Goal: Check status

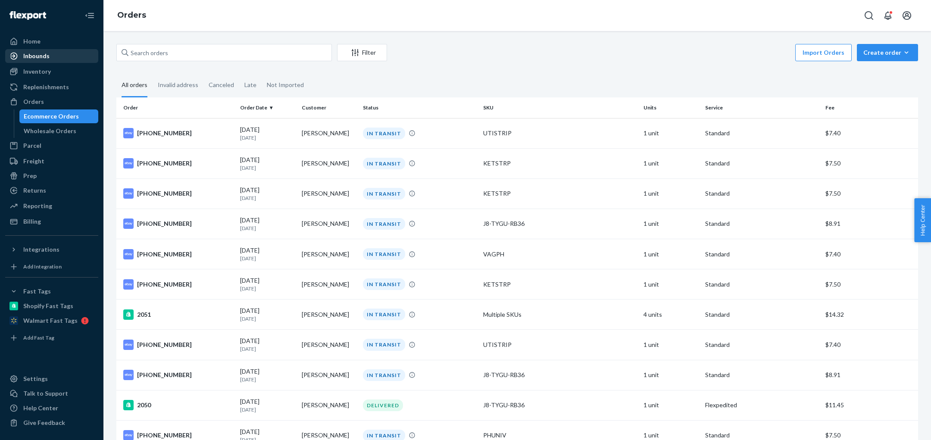
click at [37, 60] on div "Inbounds" at bounding box center [51, 56] width 91 height 12
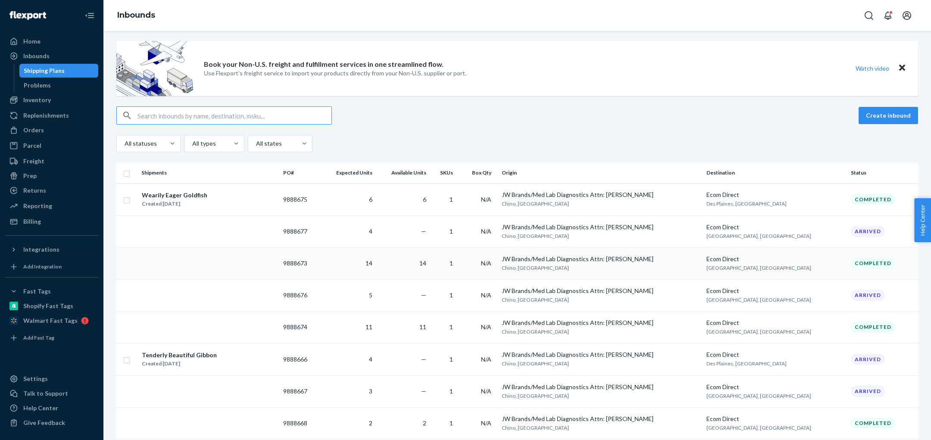
scroll to position [4, 0]
click at [276, 196] on div "Wearily Eager Goldfish Created [DATE]" at bounding box center [208, 198] width 135 height 18
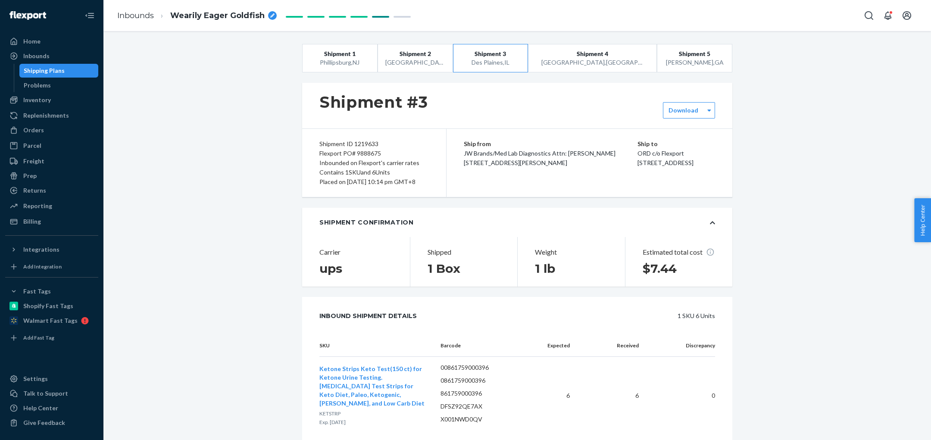
click at [229, 12] on span "Wearily Eager Goldfish" at bounding box center [217, 15] width 94 height 11
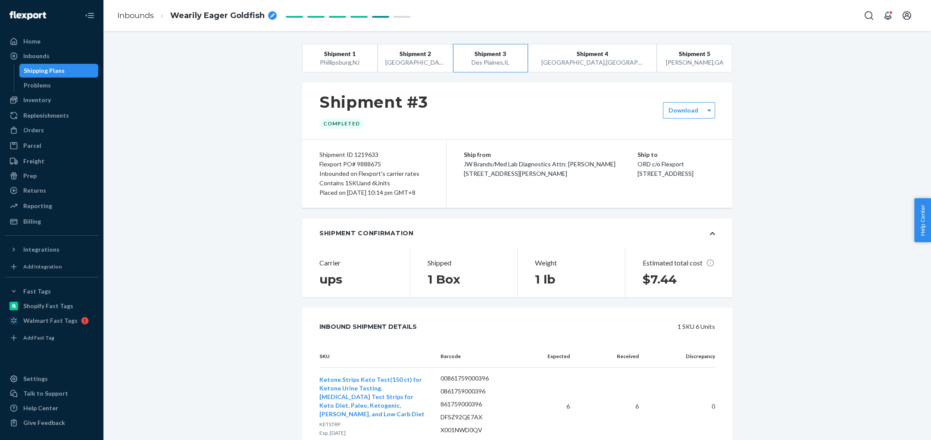
click at [239, 221] on div "Shipment 1 [GEOGRAPHIC_DATA] , [GEOGRAPHIC_DATA] Shipment 2 [GEOGRAPHIC_DATA] ,…" at bounding box center [517, 358] width 815 height 628
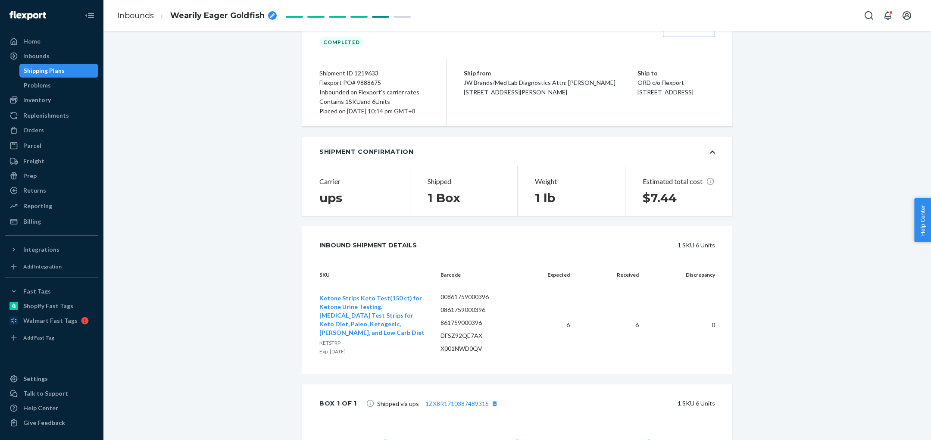
scroll to position [184, 0]
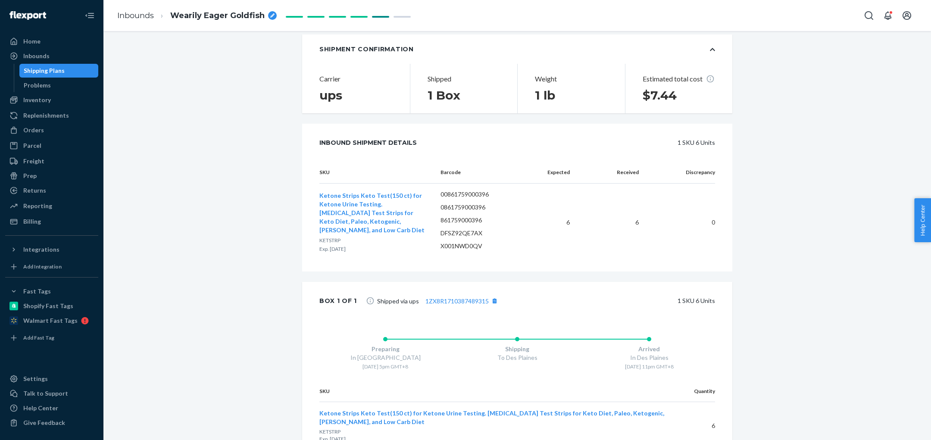
click at [467, 309] on span "Shipped via ups 1ZX8R1710387489315" at bounding box center [438, 300] width 123 height 17
click at [469, 305] on link "1ZX8R1710387489315" at bounding box center [456, 300] width 63 height 7
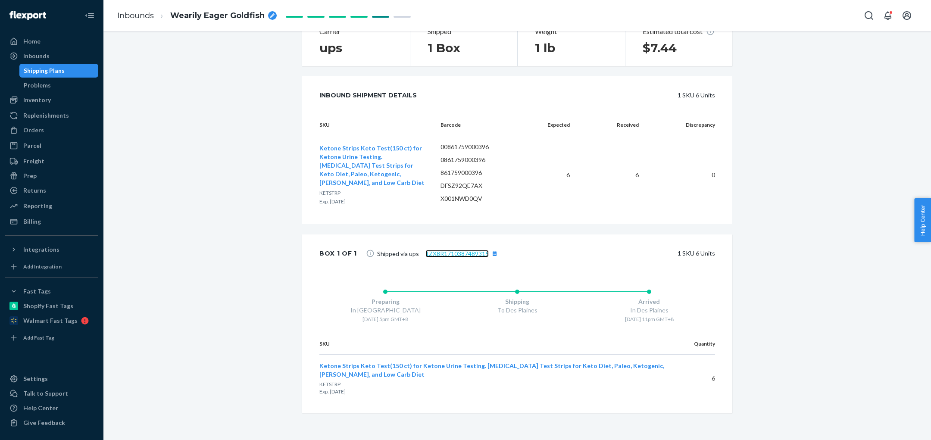
scroll to position [53, 0]
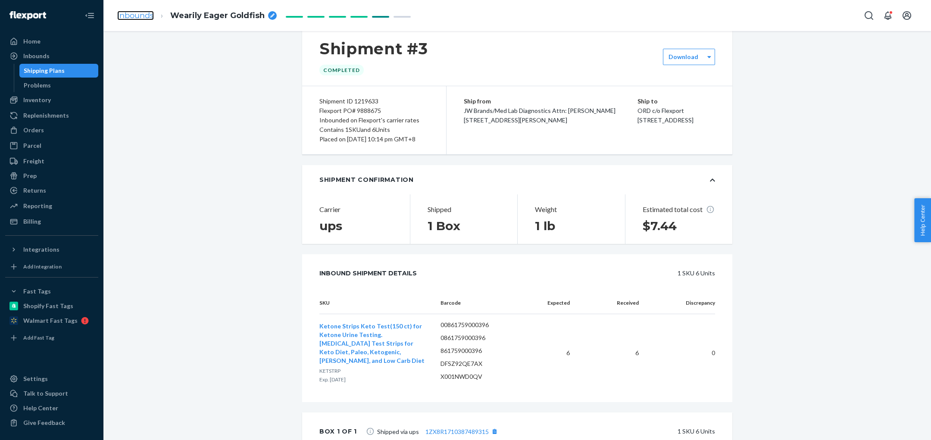
click at [153, 13] on link "Inbounds" at bounding box center [135, 15] width 37 height 9
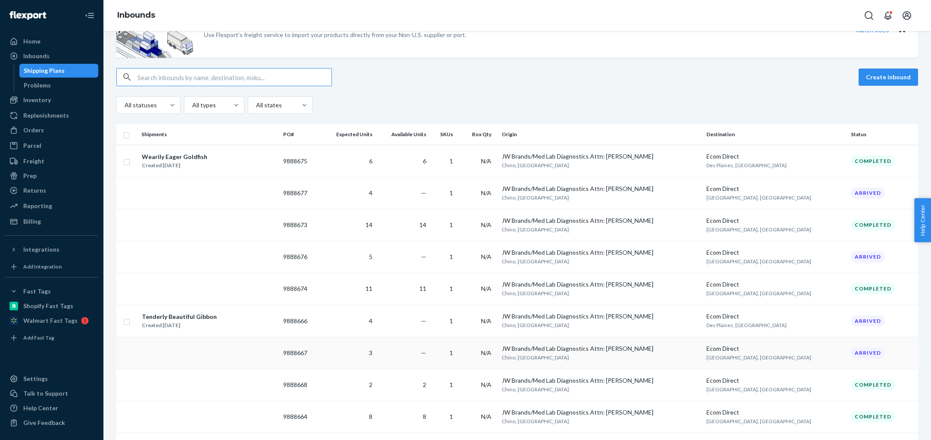
scroll to position [34, 0]
